Goal: Information Seeking & Learning: Learn about a topic

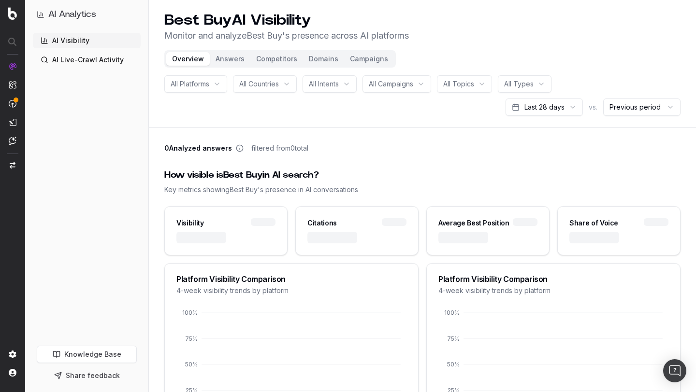
click at [230, 58] on button "Answers" at bounding box center [230, 59] width 41 height 14
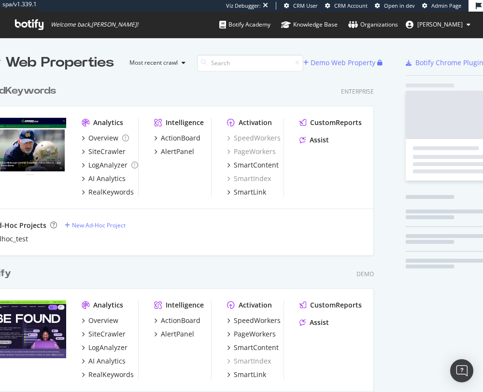
scroll to position [1211, 401]
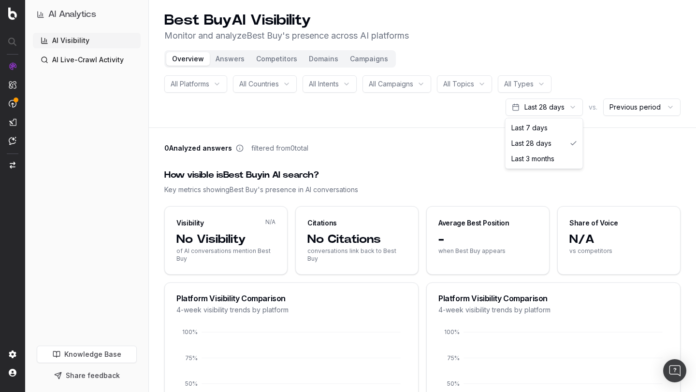
click at [545, 104] on html "AI Analytics AI Visibility AI Live-Crawl Activity Knowledge Base Share feedback…" at bounding box center [348, 196] width 696 height 392
